Goal: Information Seeking & Learning: Learn about a topic

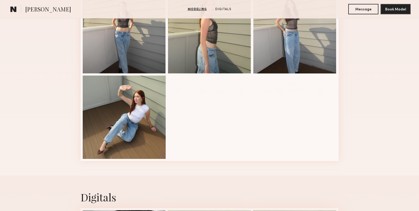
scroll to position [204, 0]
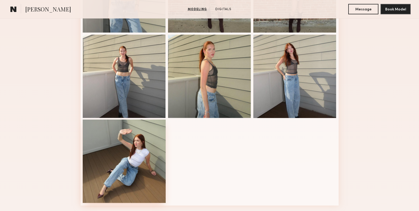
click at [153, 174] on div at bounding box center [124, 160] width 83 height 83
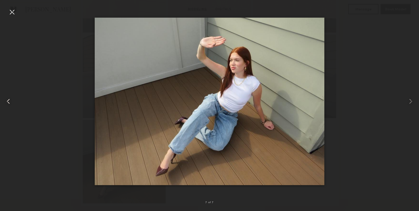
click at [10, 103] on common-icon at bounding box center [8, 101] width 8 height 8
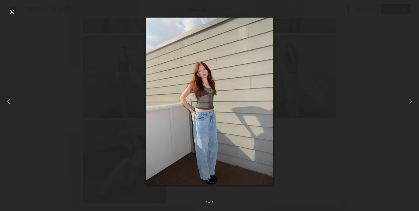
click at [10, 103] on common-icon at bounding box center [8, 101] width 8 height 8
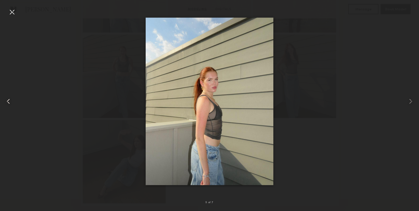
click at [10, 103] on common-icon at bounding box center [8, 101] width 8 height 8
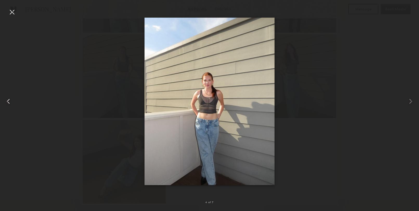
click at [10, 103] on common-icon at bounding box center [8, 101] width 8 height 8
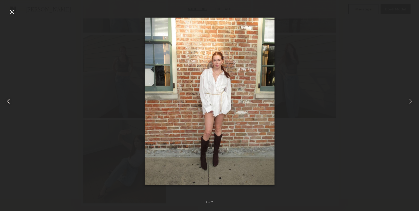
click at [10, 103] on common-icon at bounding box center [8, 101] width 8 height 8
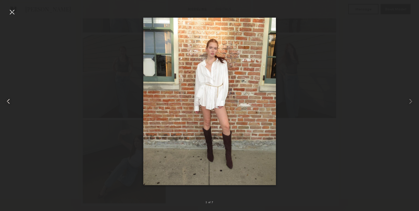
click at [10, 103] on common-icon at bounding box center [8, 101] width 8 height 8
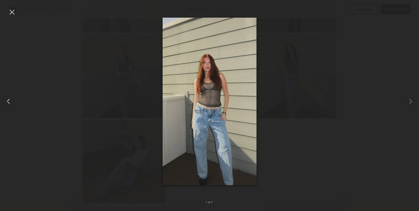
click at [10, 103] on common-icon at bounding box center [8, 101] width 8 height 8
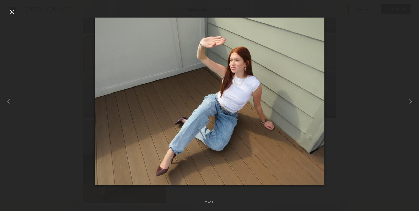
click at [12, 11] on div at bounding box center [12, 12] width 8 height 8
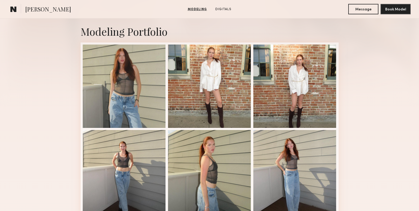
scroll to position [0, 0]
